Goal: Information Seeking & Learning: Understand process/instructions

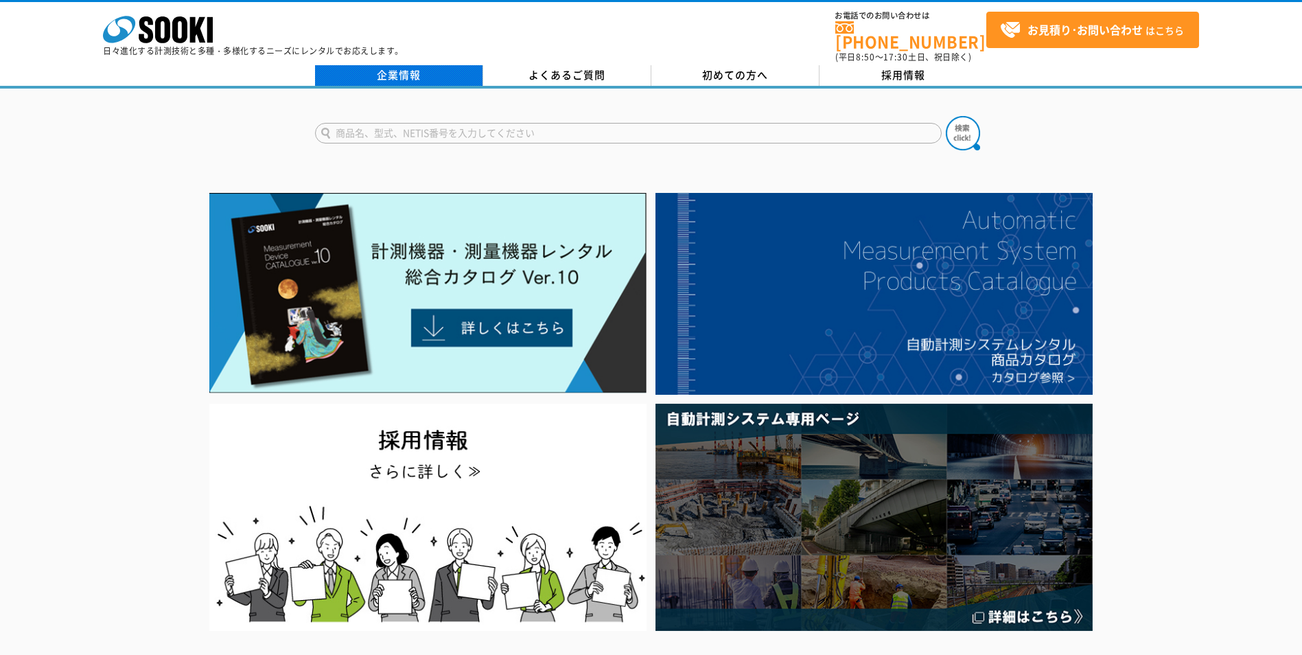
click at [396, 65] on link "企業情報" at bounding box center [399, 75] width 168 height 21
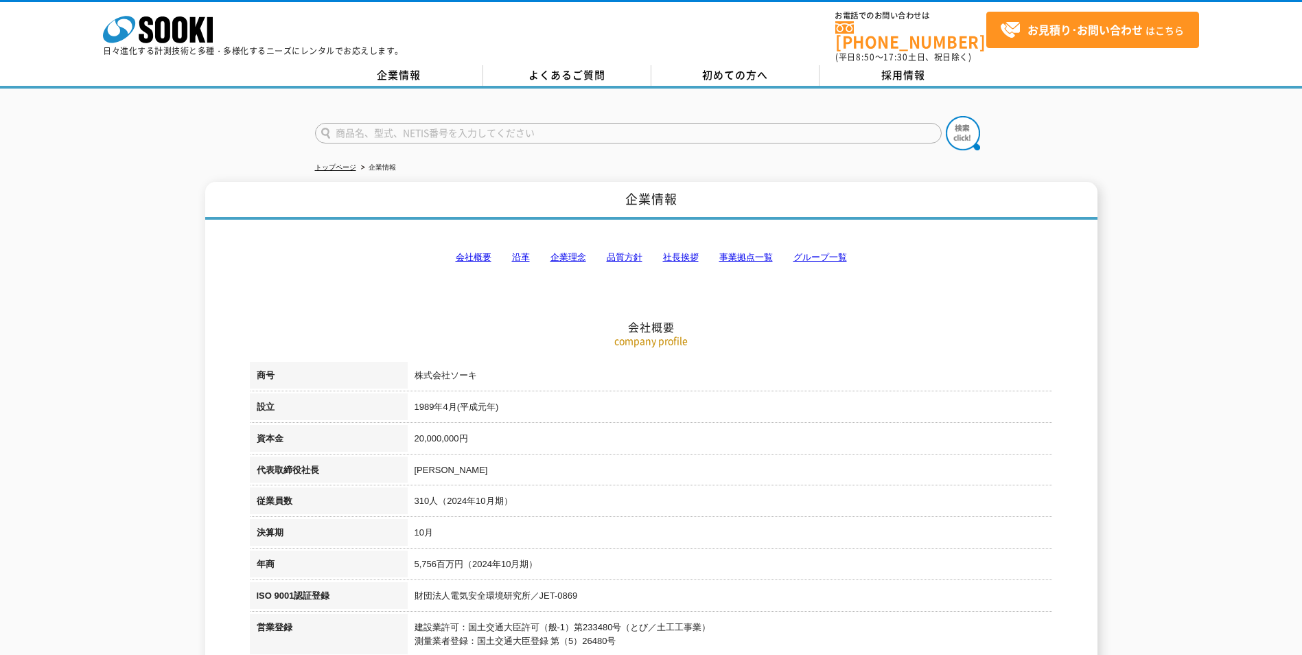
click at [682, 253] on link "社長挨拶" at bounding box center [681, 257] width 36 height 10
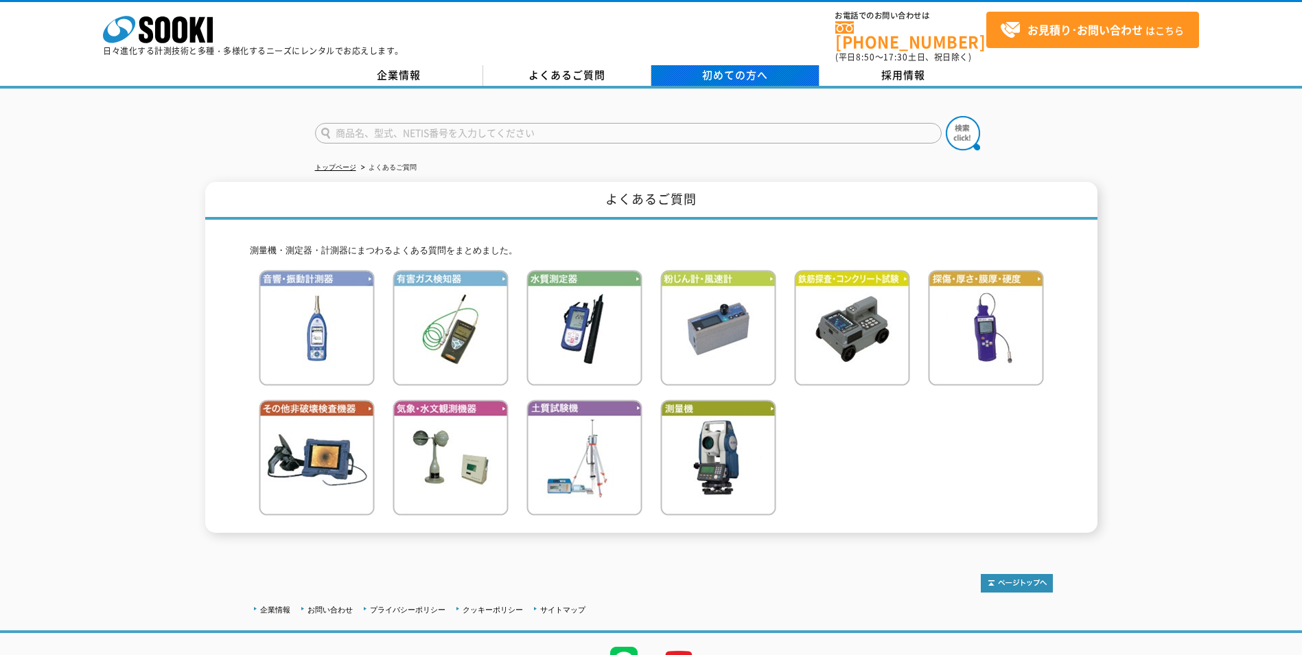
click at [764, 67] on span "初めての方へ" at bounding box center [735, 74] width 66 height 15
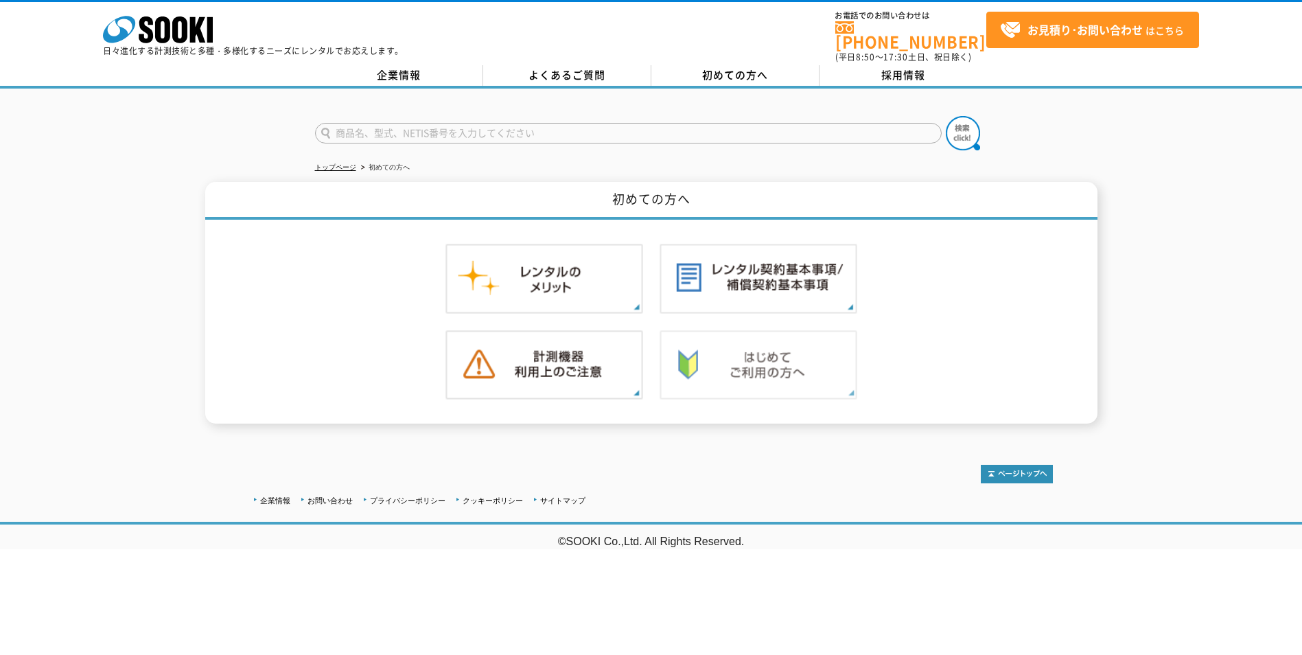
click at [764, 346] on img at bounding box center [759, 365] width 198 height 70
